Goal: Navigation & Orientation: Find specific page/section

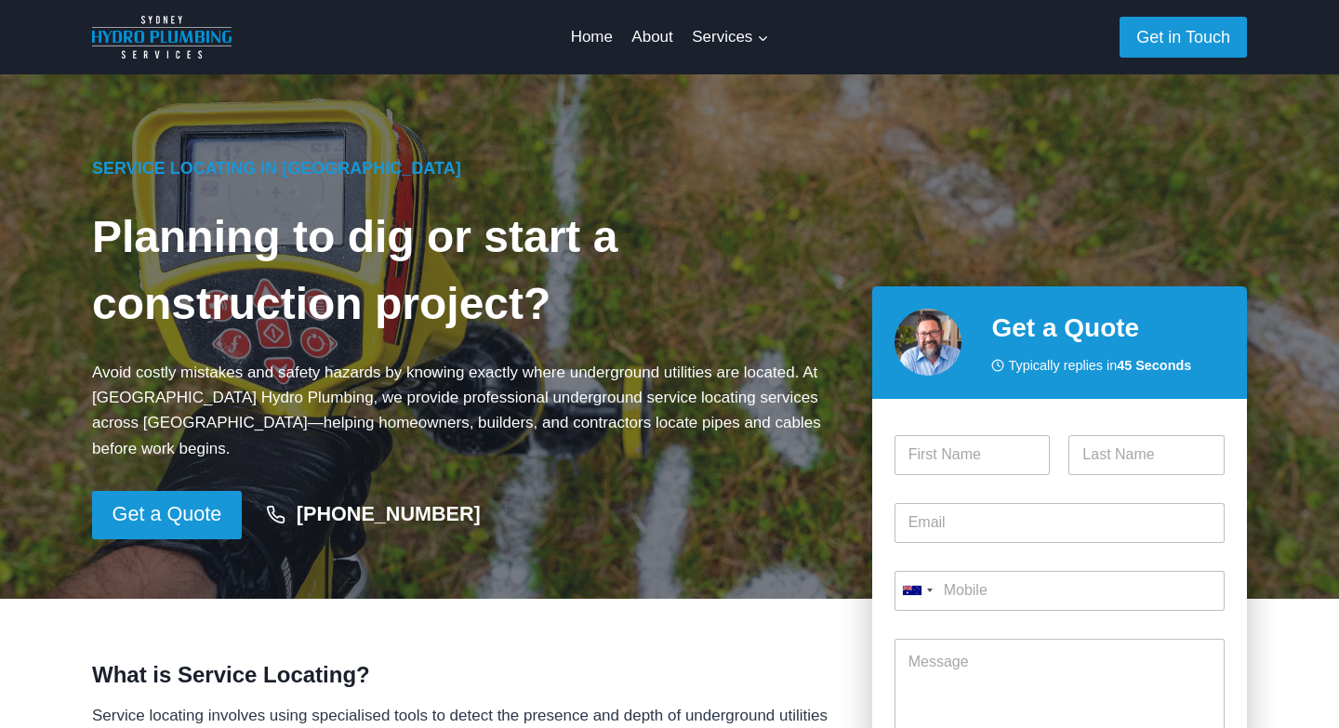
click at [163, 25] on img at bounding box center [162, 37] width 140 height 43
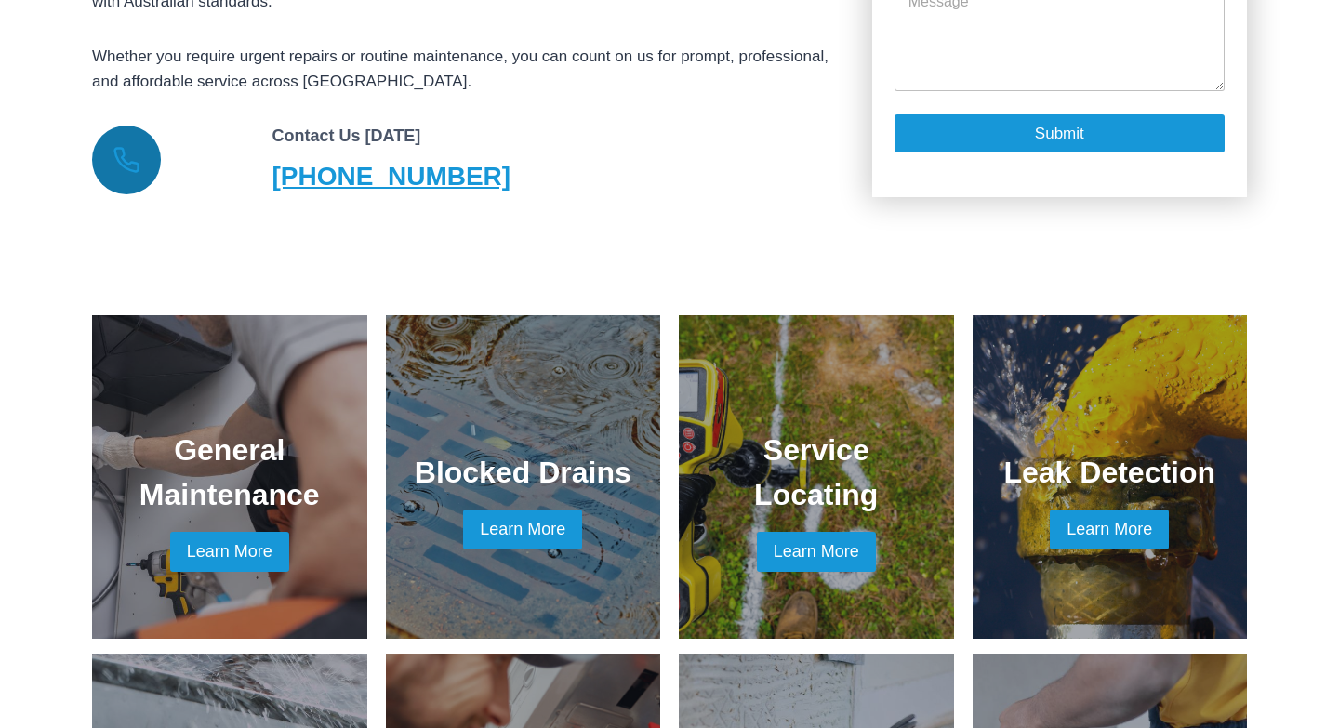
scroll to position [1078, 0]
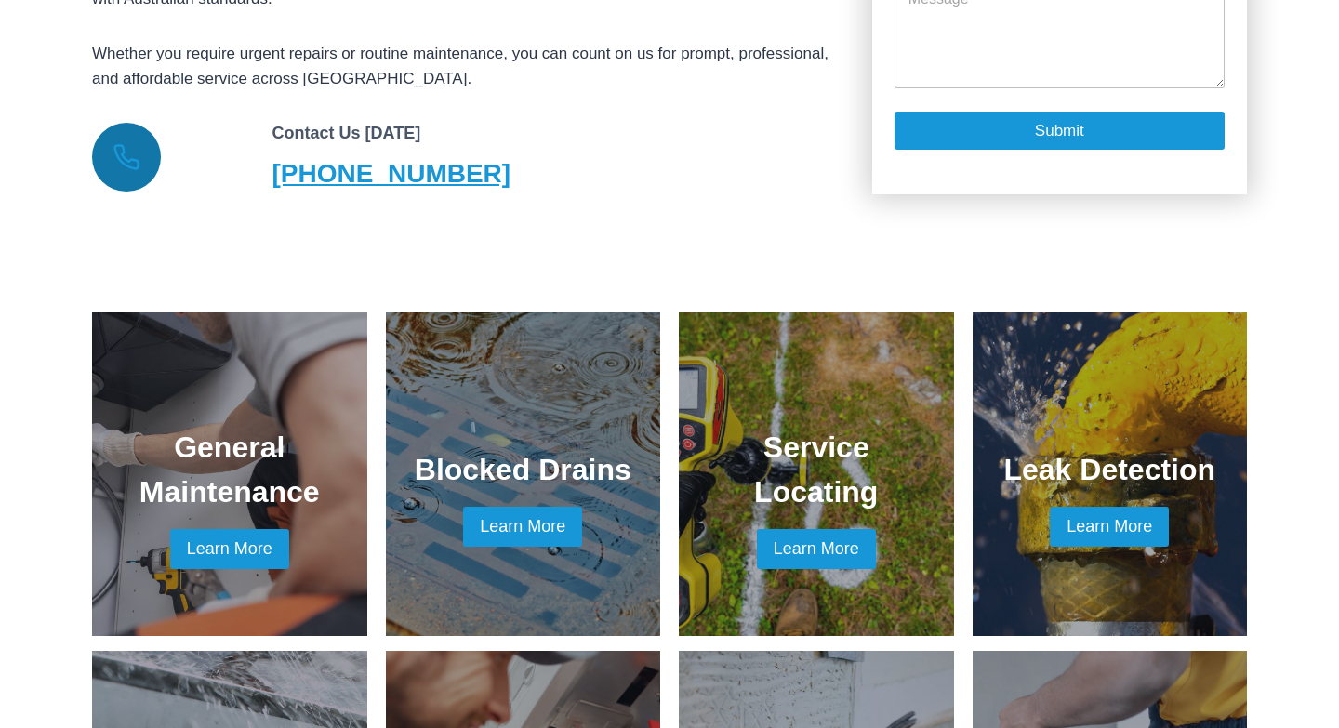
click at [819, 530] on link at bounding box center [816, 474] width 231 height 279
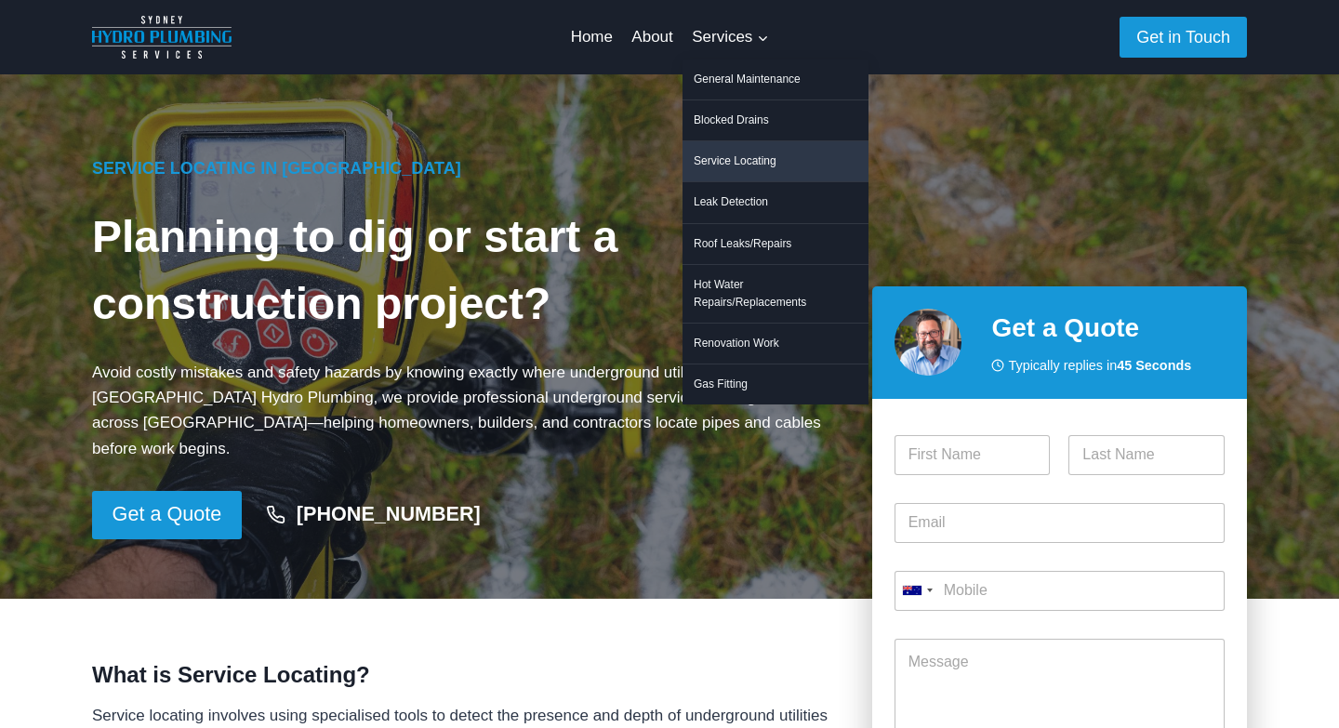
click at [755, 166] on link "Service Locating" at bounding box center [776, 161] width 186 height 40
